Goal: Task Accomplishment & Management: Use online tool/utility

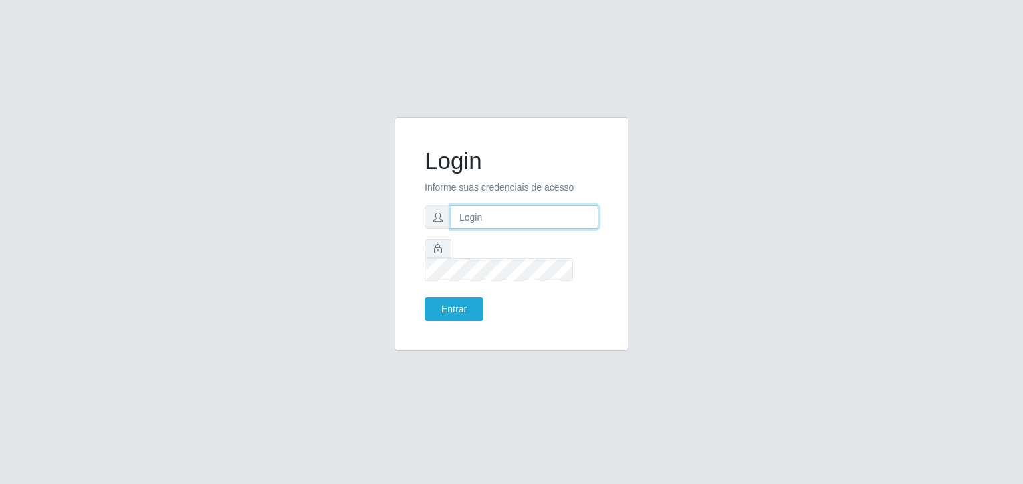
click at [487, 226] on input "text" at bounding box center [525, 216] width 148 height 23
type input "[EMAIL_ADDRESS][DOMAIN_NAME]"
click at [425, 297] on button "Entrar" at bounding box center [454, 308] width 59 height 23
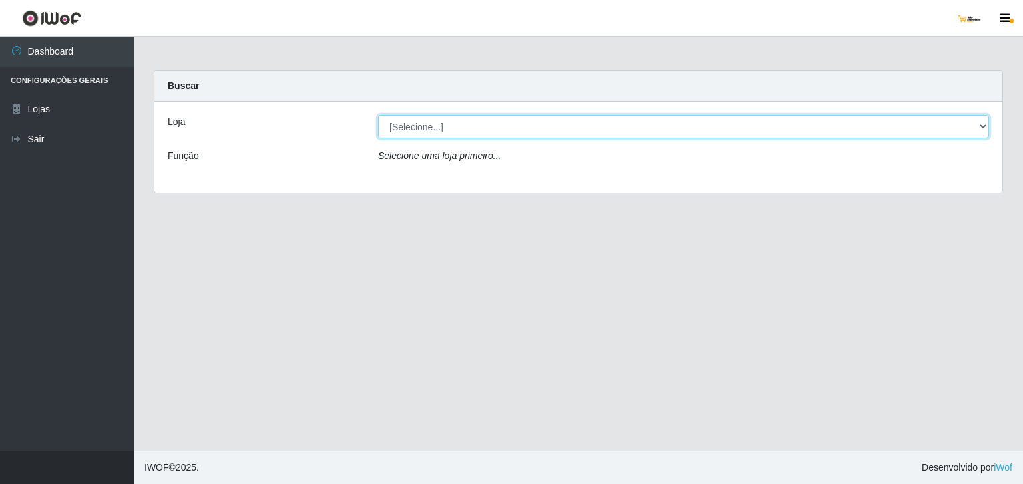
click at [473, 130] on select "[Selecione...] [GEOGRAPHIC_DATA]" at bounding box center [683, 126] width 611 height 23
select select "168"
click at [378, 115] on select "[Selecione...] [GEOGRAPHIC_DATA]" at bounding box center [683, 126] width 611 height 23
